Goal: Transaction & Acquisition: Purchase product/service

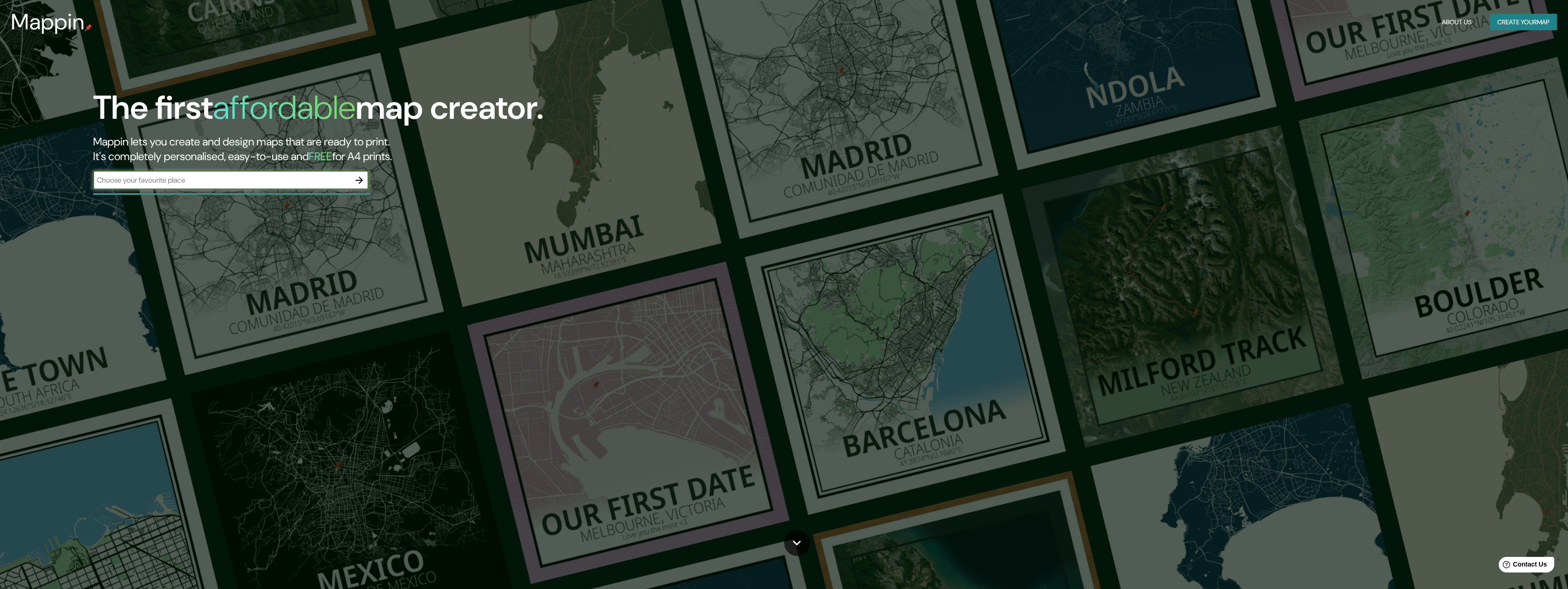
click at [295, 179] on input "text" at bounding box center [221, 180] width 257 height 11
click at [319, 182] on input "text" at bounding box center [221, 180] width 257 height 11
type input "[STREET_ADDRESS]"
drag, startPoint x: 356, startPoint y: 177, endPoint x: 357, endPoint y: 183, distance: 6.1
click at [356, 178] on icon "button" at bounding box center [360, 180] width 11 height 11
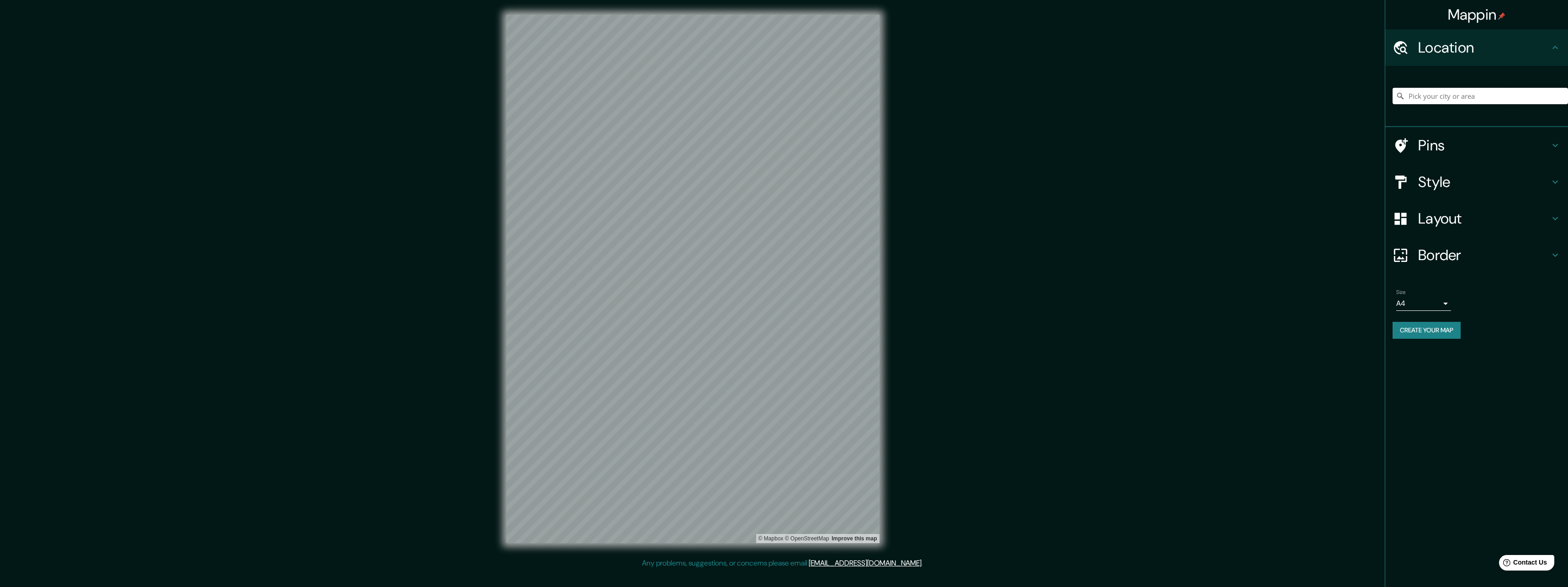
click at [1468, 96] on input "Pick your city or area" at bounding box center [1480, 96] width 176 height 16
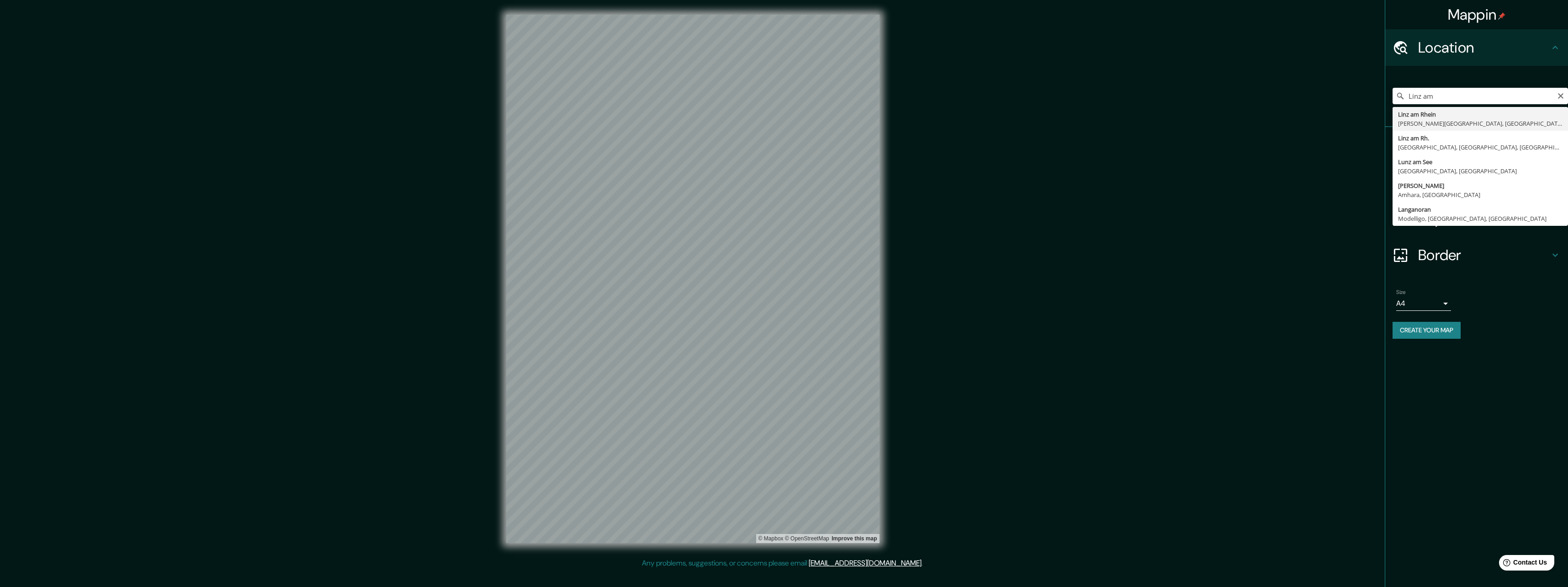
type input "[GEOGRAPHIC_DATA], [PERSON_NAME][GEOGRAPHIC_DATA], [GEOGRAPHIC_DATA], [GEOGRAPH…"
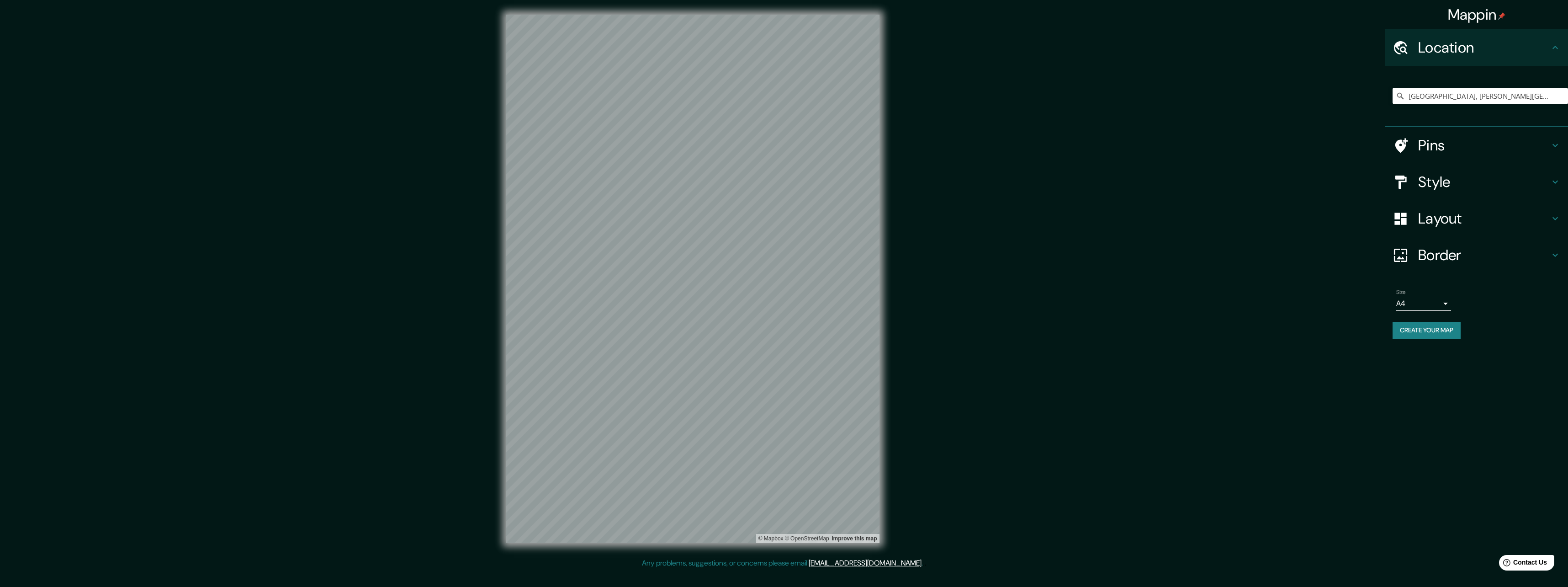
click at [1556, 220] on icon at bounding box center [1555, 219] width 11 height 11
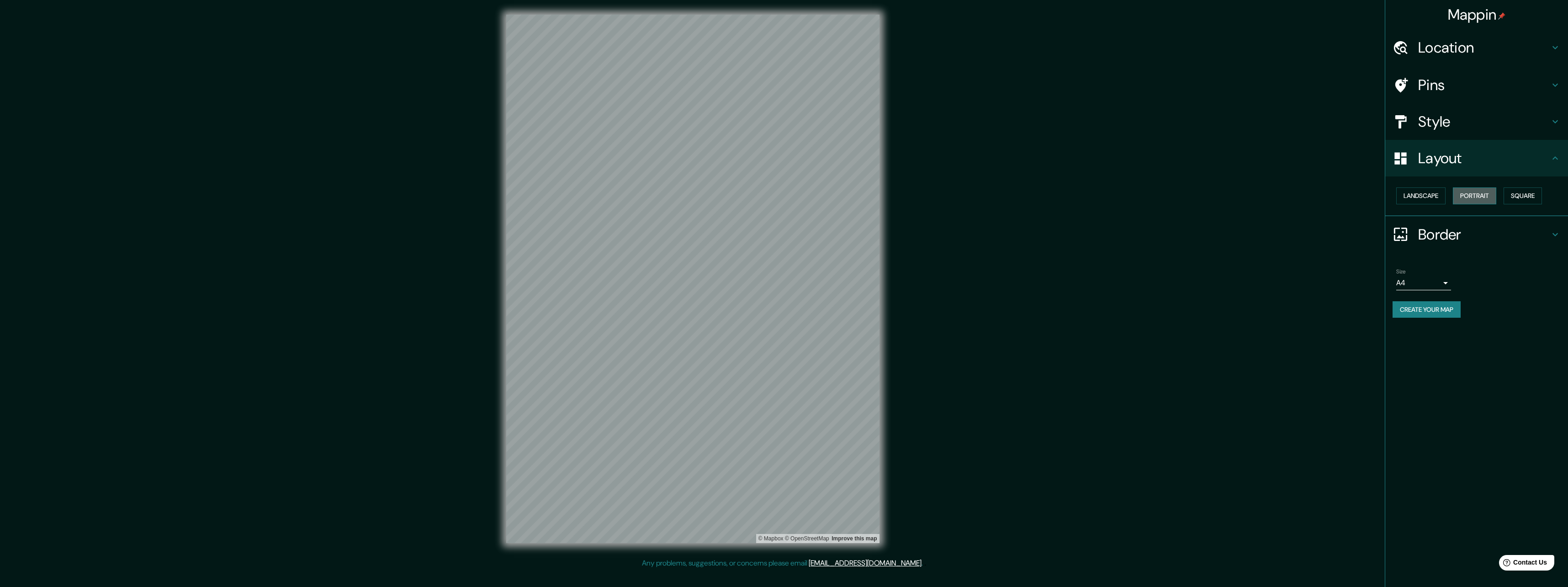
click at [1485, 199] on button "Portrait" at bounding box center [1474, 196] width 43 height 17
click at [1405, 194] on button "Landscape" at bounding box center [1421, 196] width 49 height 17
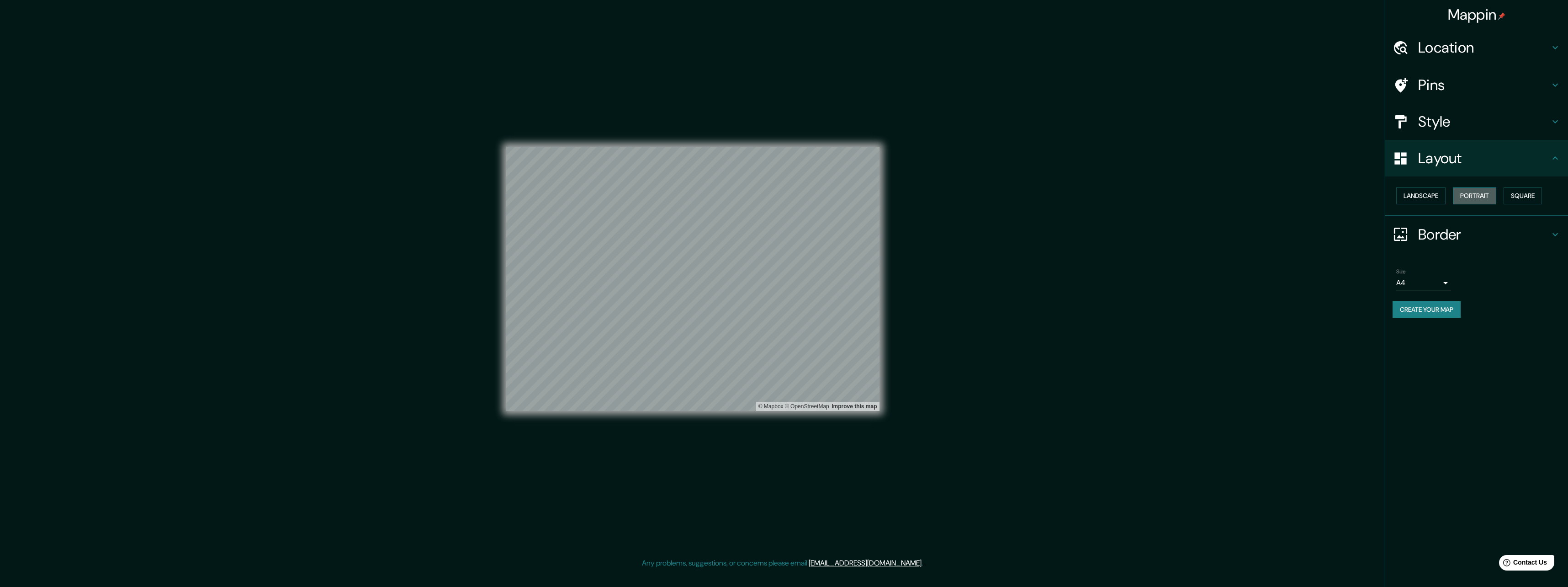
click at [1477, 196] on button "Portrait" at bounding box center [1474, 196] width 43 height 17
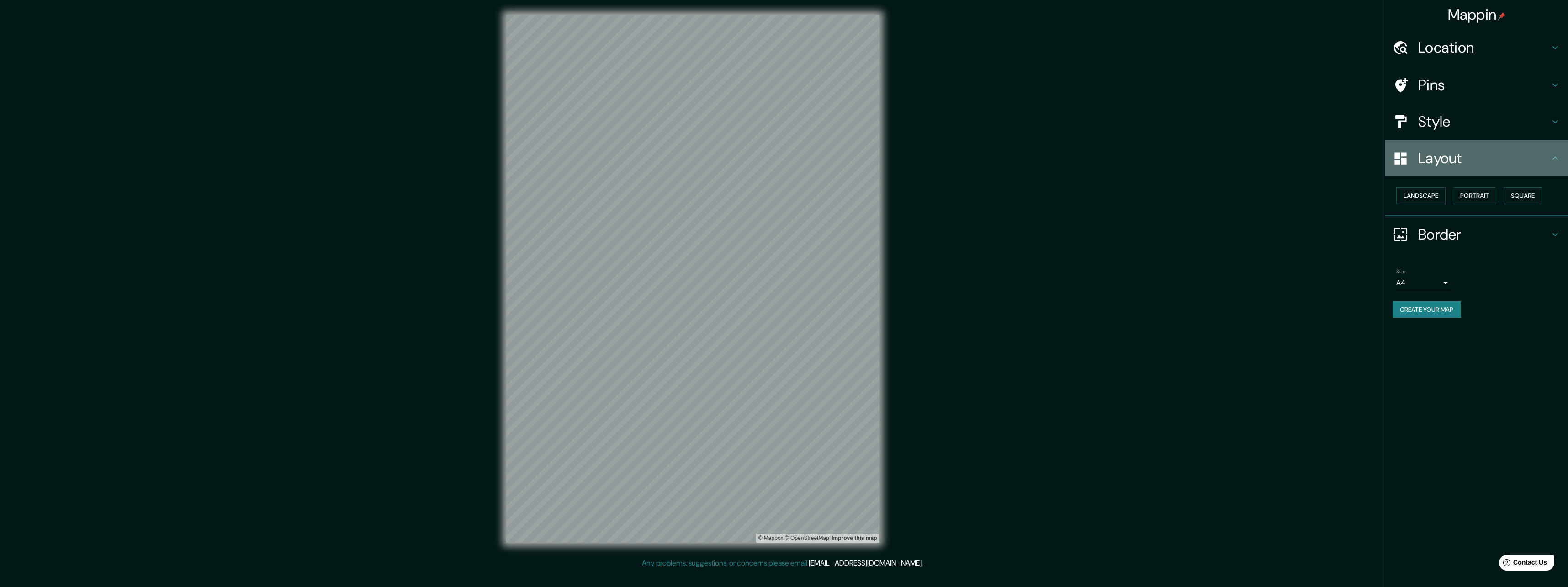
click at [1553, 159] on icon at bounding box center [1555, 158] width 11 height 11
click at [1556, 121] on icon at bounding box center [1555, 122] width 5 height 3
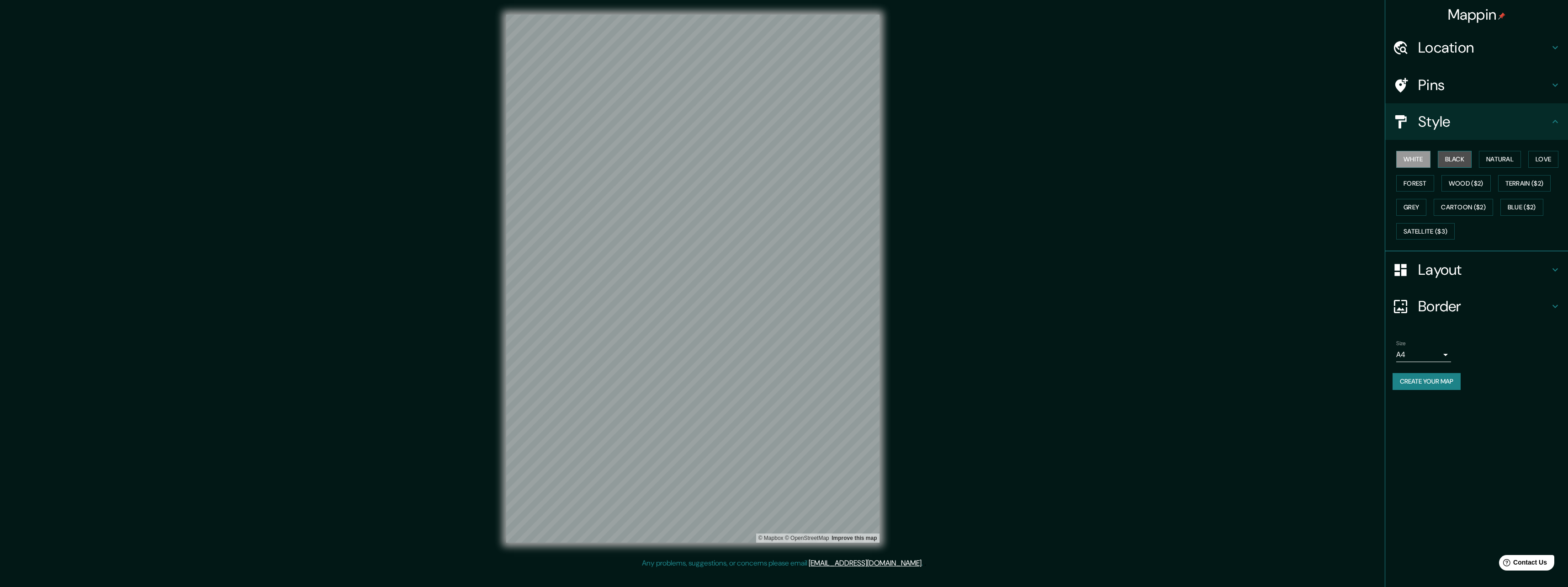
click at [1463, 158] on button "Black" at bounding box center [1455, 159] width 35 height 17
click at [1503, 156] on button "Natural" at bounding box center [1499, 159] width 42 height 17
click at [1416, 159] on button "White" at bounding box center [1413, 159] width 35 height 17
click at [1424, 187] on button "Forest" at bounding box center [1415, 183] width 38 height 17
click at [1424, 206] on button "Grey" at bounding box center [1411, 207] width 30 height 17
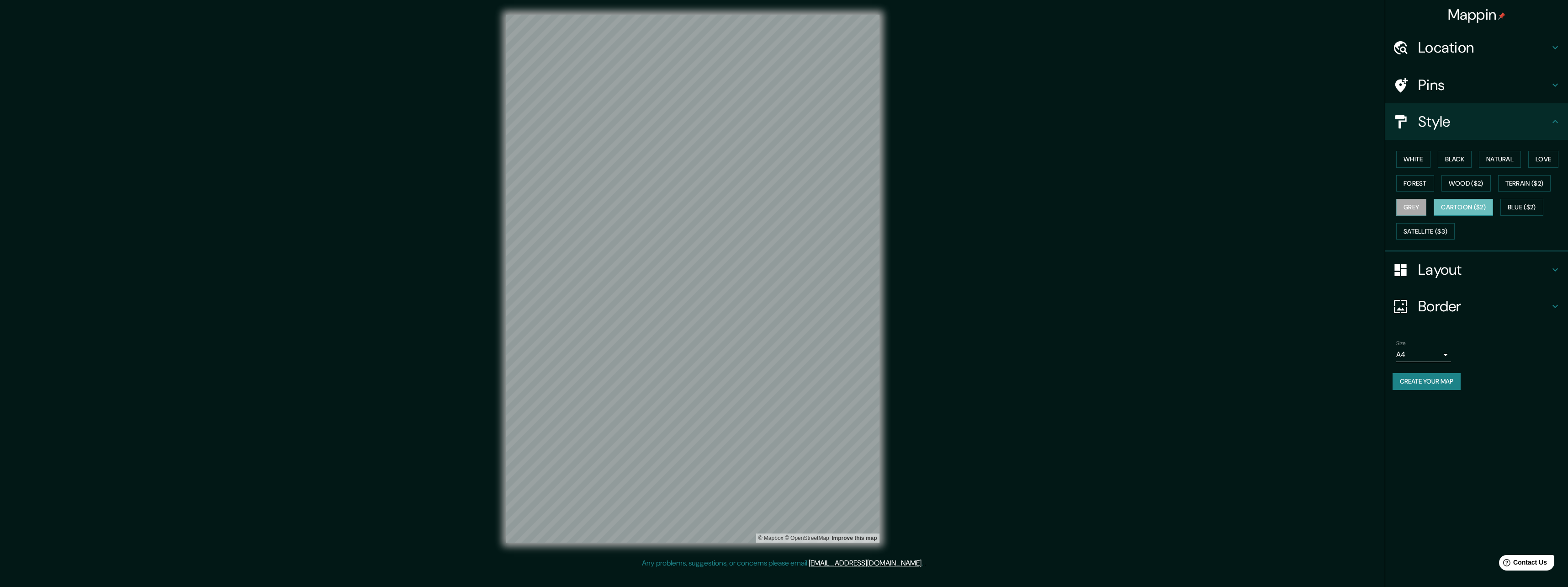
click at [1466, 211] on button "Cartoon ($2)" at bounding box center [1463, 207] width 59 height 17
click at [1414, 162] on button "White" at bounding box center [1413, 159] width 35 height 17
click at [1443, 233] on button "Satellite ($3)" at bounding box center [1426, 232] width 59 height 17
click at [1405, 158] on button "White" at bounding box center [1413, 159] width 35 height 17
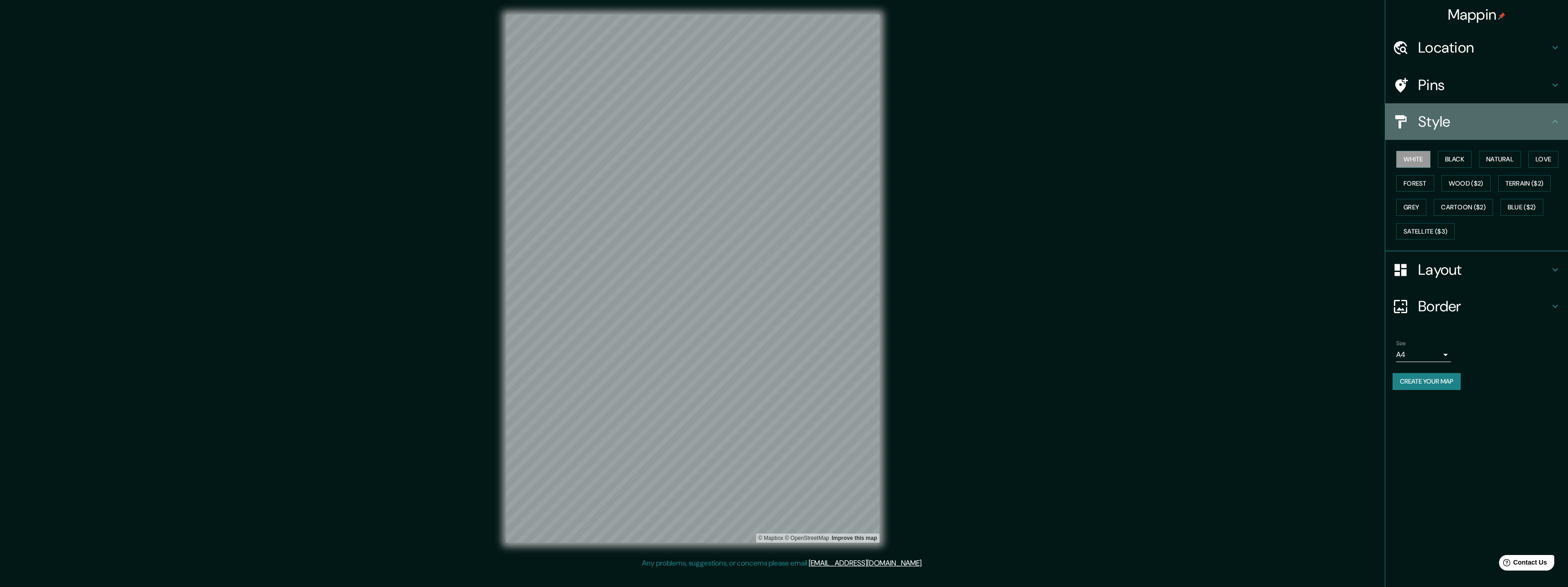
click at [1555, 122] on icon at bounding box center [1555, 122] width 11 height 11
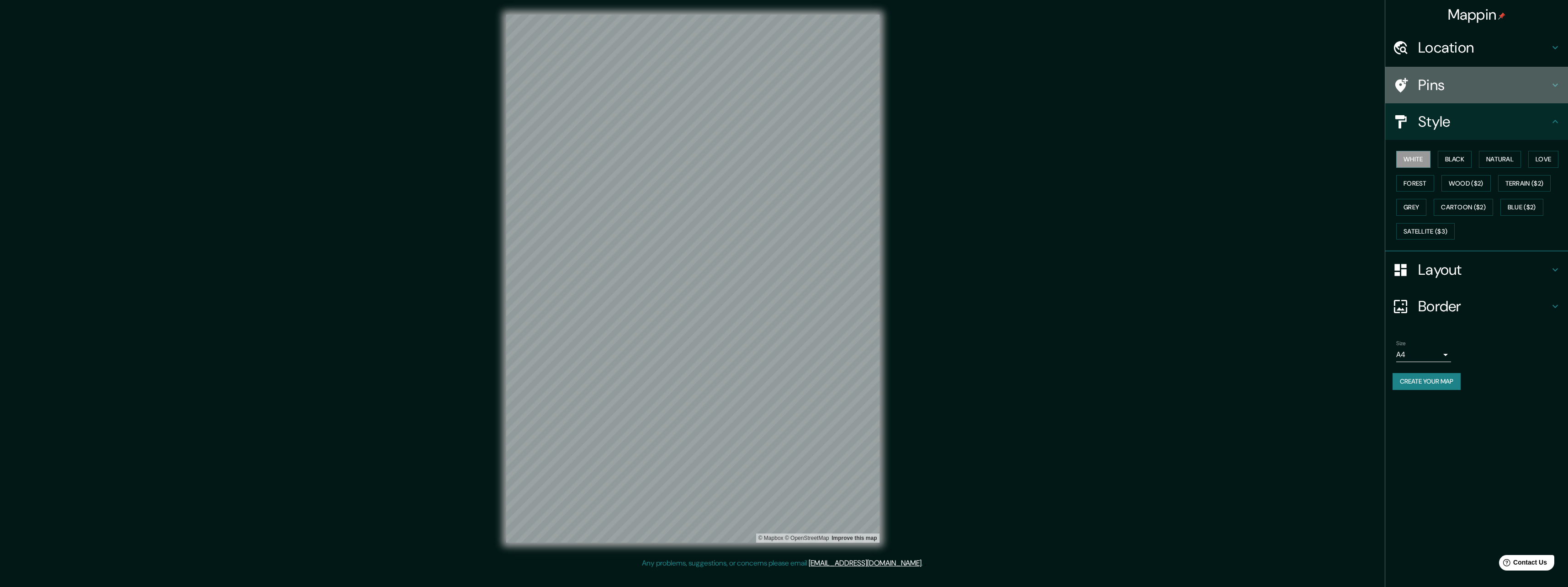
click at [1556, 86] on icon at bounding box center [1555, 86] width 5 height 3
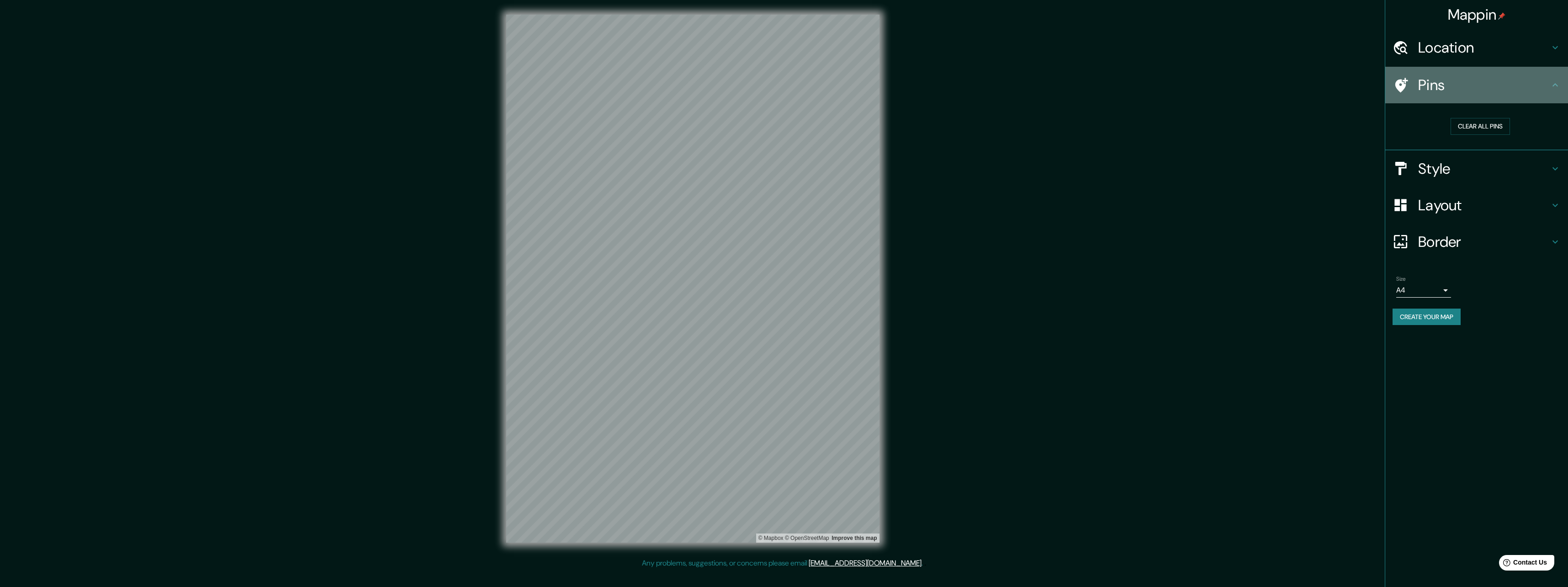
click at [1405, 84] on icon at bounding box center [1402, 85] width 13 height 15
click at [1461, 52] on h4 "Location" at bounding box center [1483, 48] width 132 height 18
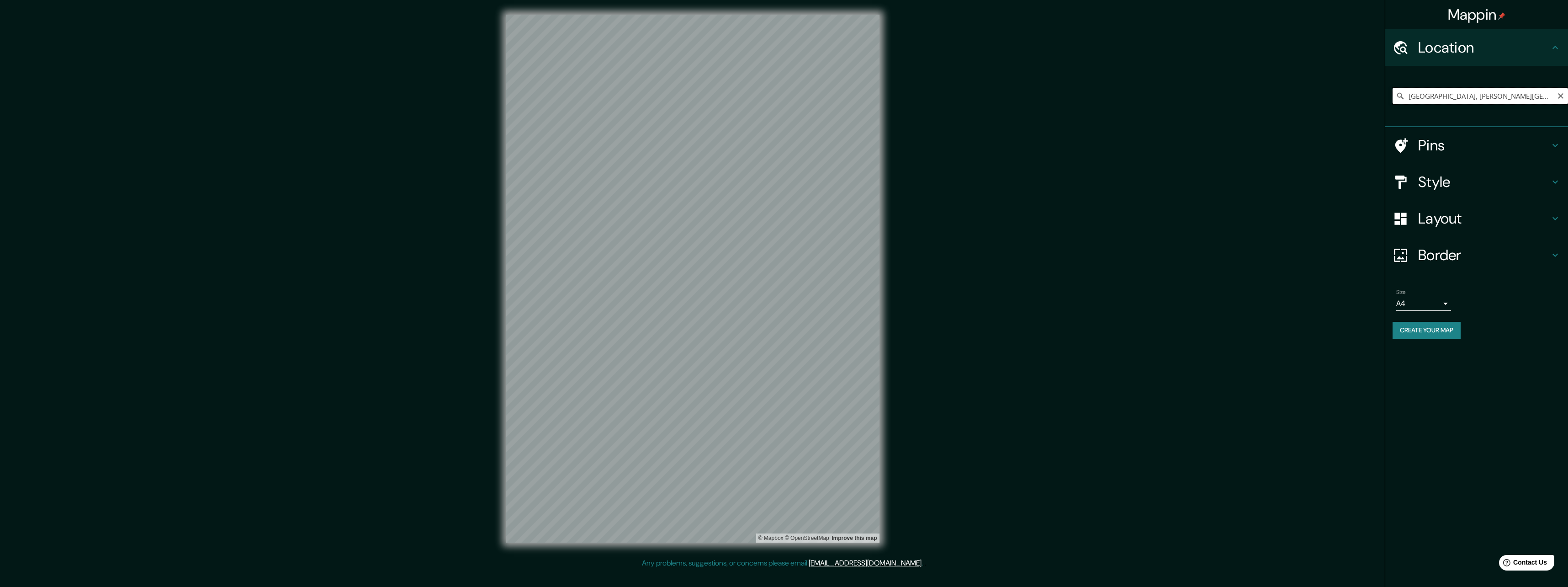
click at [1463, 94] on input "[GEOGRAPHIC_DATA], [PERSON_NAME][GEOGRAPHIC_DATA], [GEOGRAPHIC_DATA], [GEOGRAPH…" at bounding box center [1480, 96] width 176 height 16
click at [1561, 94] on icon "Clear" at bounding box center [1560, 96] width 5 height 5
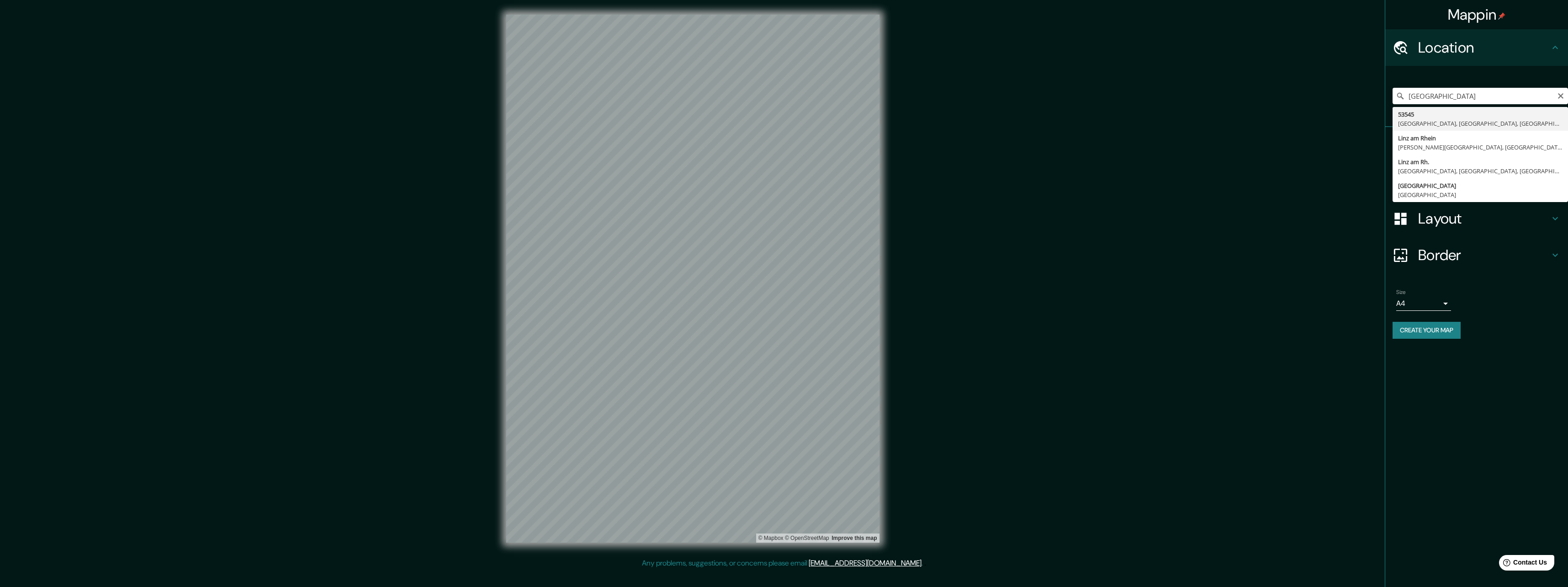
type input "53545, [GEOGRAPHIC_DATA], [GEOGRAPHIC_DATA], [GEOGRAPHIC_DATA]"
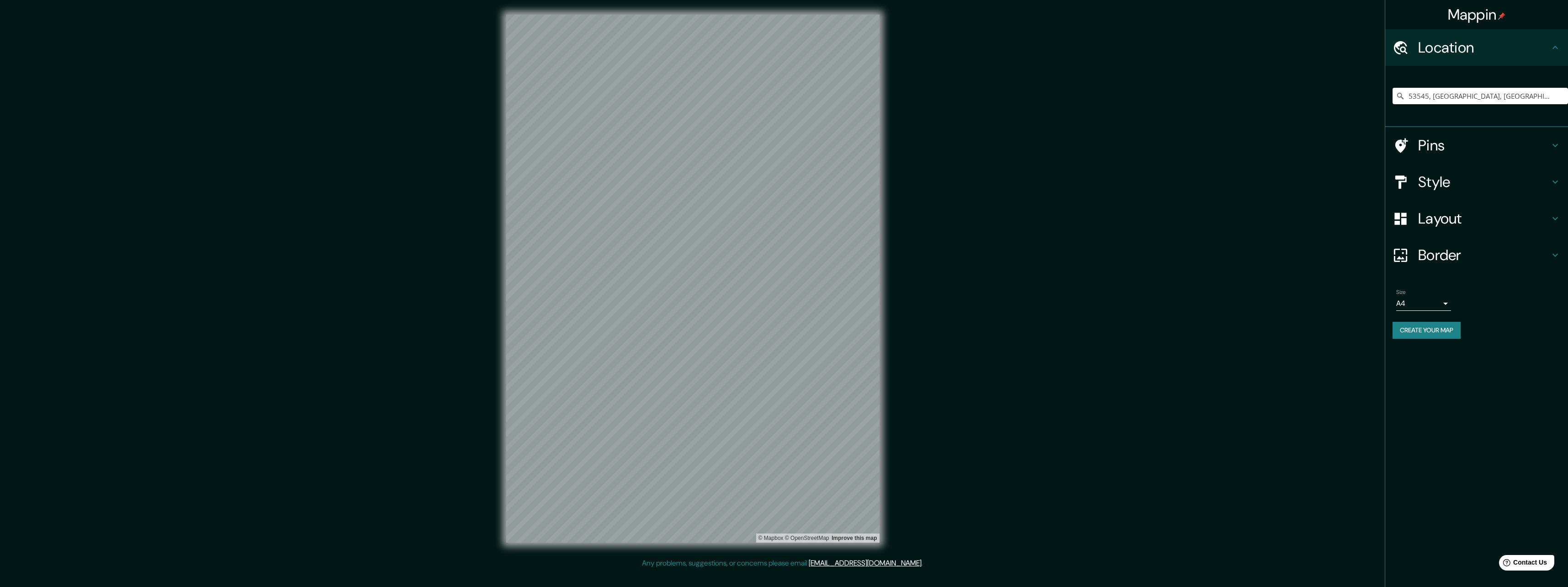
click at [1424, 330] on button "Create your map" at bounding box center [1426, 330] width 68 height 17
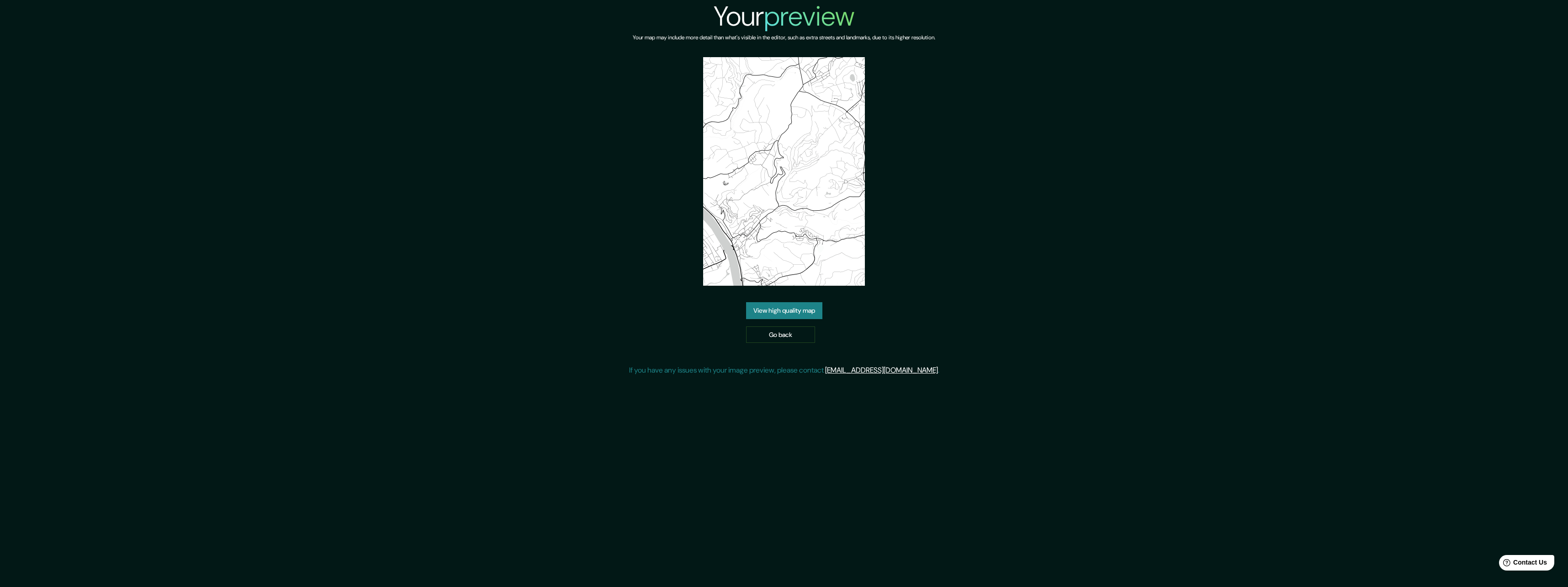
click at [765, 302] on link "View high quality map" at bounding box center [784, 310] width 76 height 17
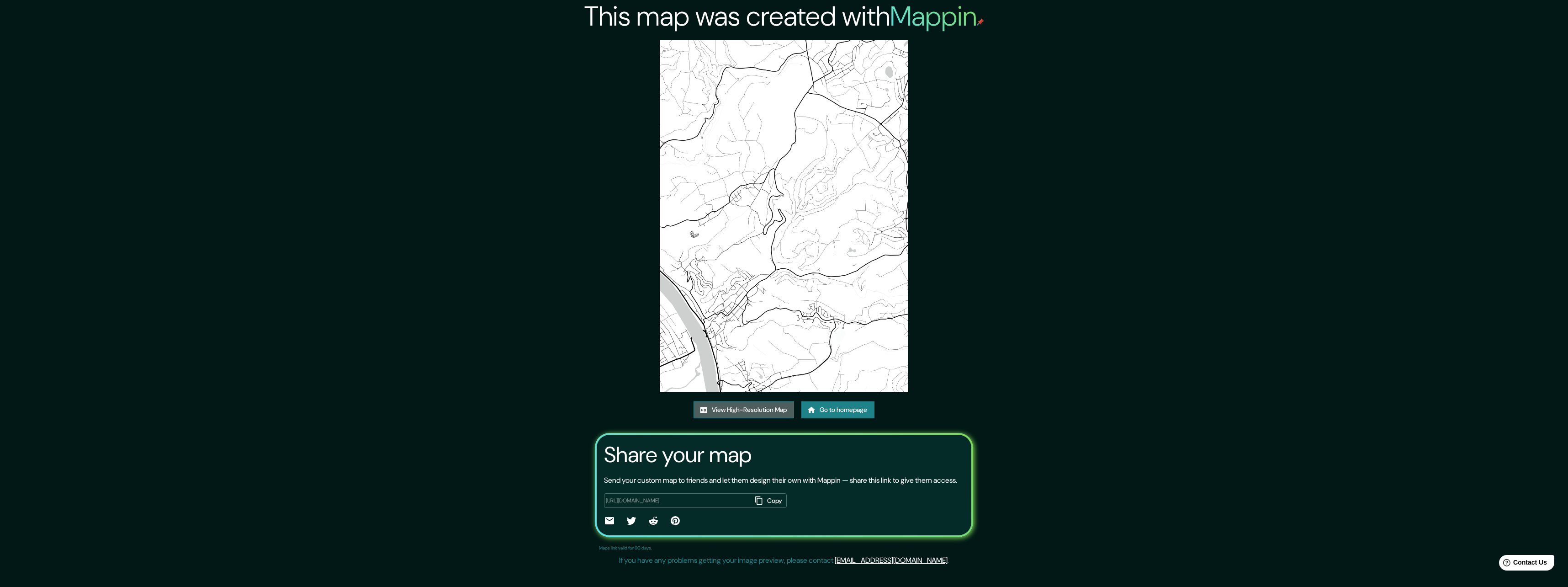
click at [763, 411] on link "View High-Resolution Map" at bounding box center [744, 410] width 101 height 17
